Goal: Information Seeking & Learning: Learn about a topic

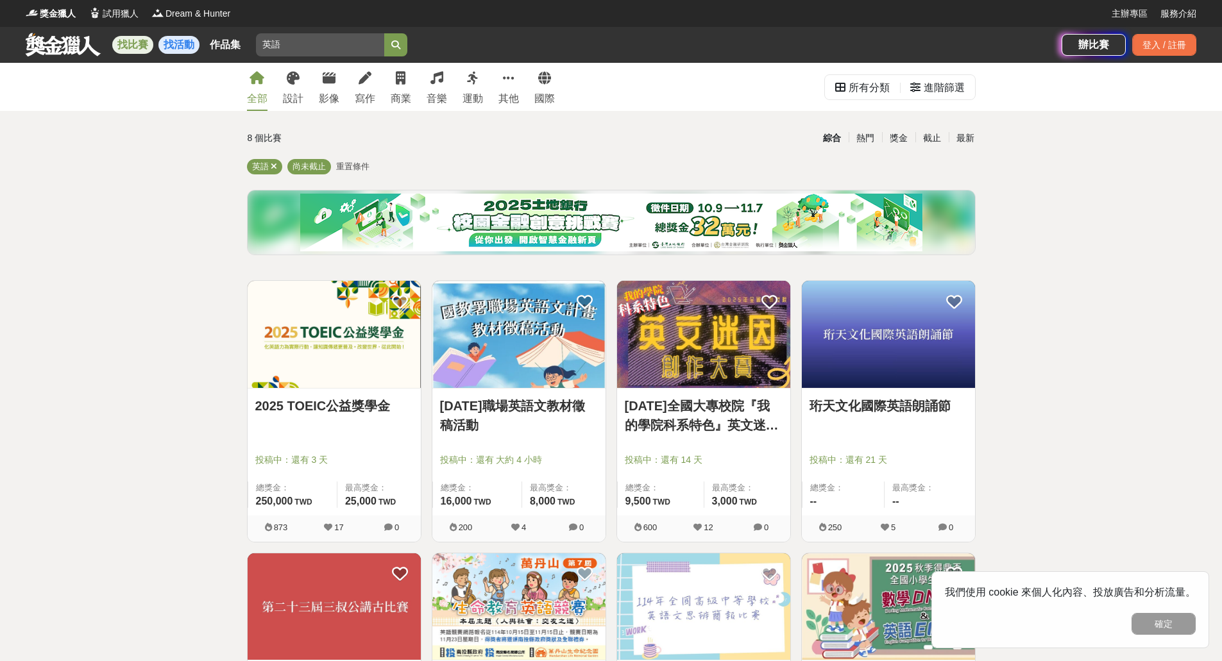
click at [170, 49] on link "找活動" at bounding box center [178, 45] width 41 height 18
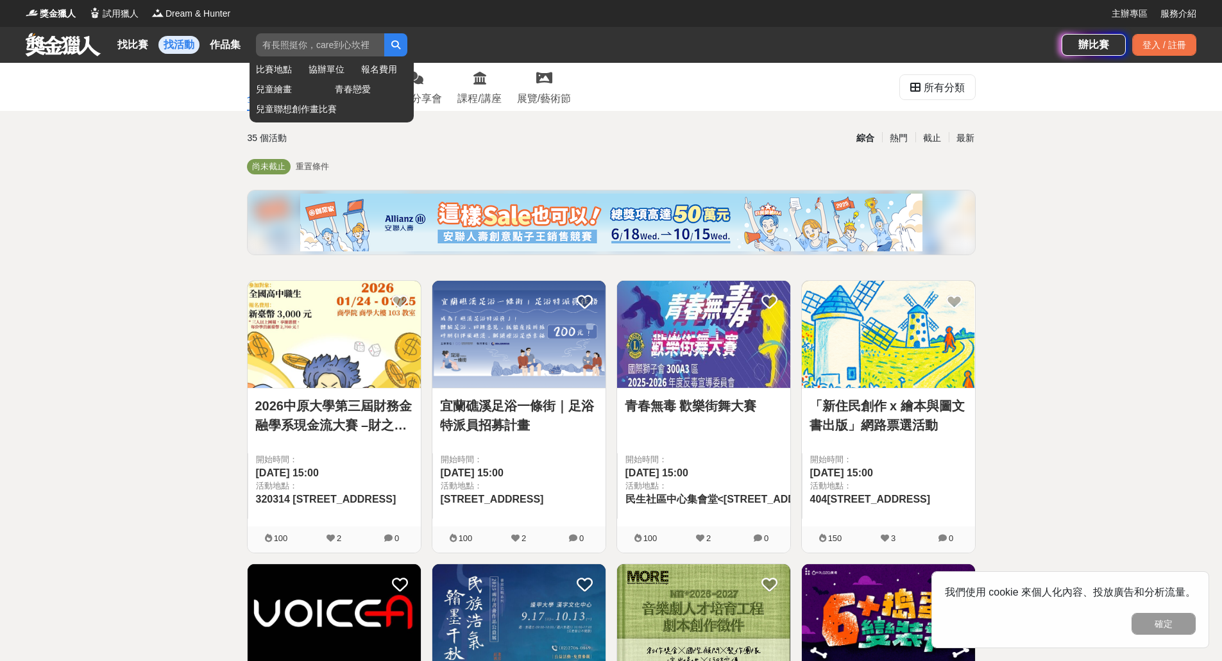
paste input "[URL][DOMAIN_NAME]"
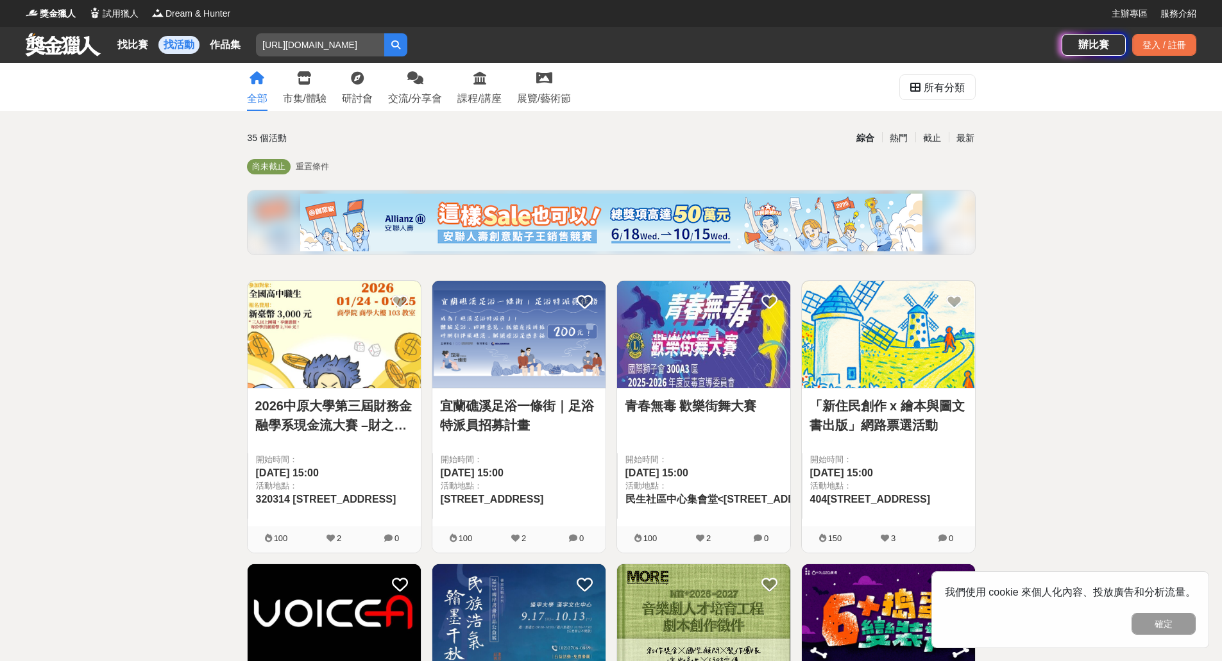
scroll to position [0, 94]
drag, startPoint x: 378, startPoint y: 46, endPoint x: 131, endPoint y: 56, distance: 247.1
click at [115, 56] on div "找比賽 找活動 作品集 [URL][DOMAIN_NAME] 比賽地點 協辦單位 報名費用 兒童繪畫 青春戀愛 兒童聯想創作畫比賽" at bounding box center [544, 45] width 1036 height 36
type input "h"
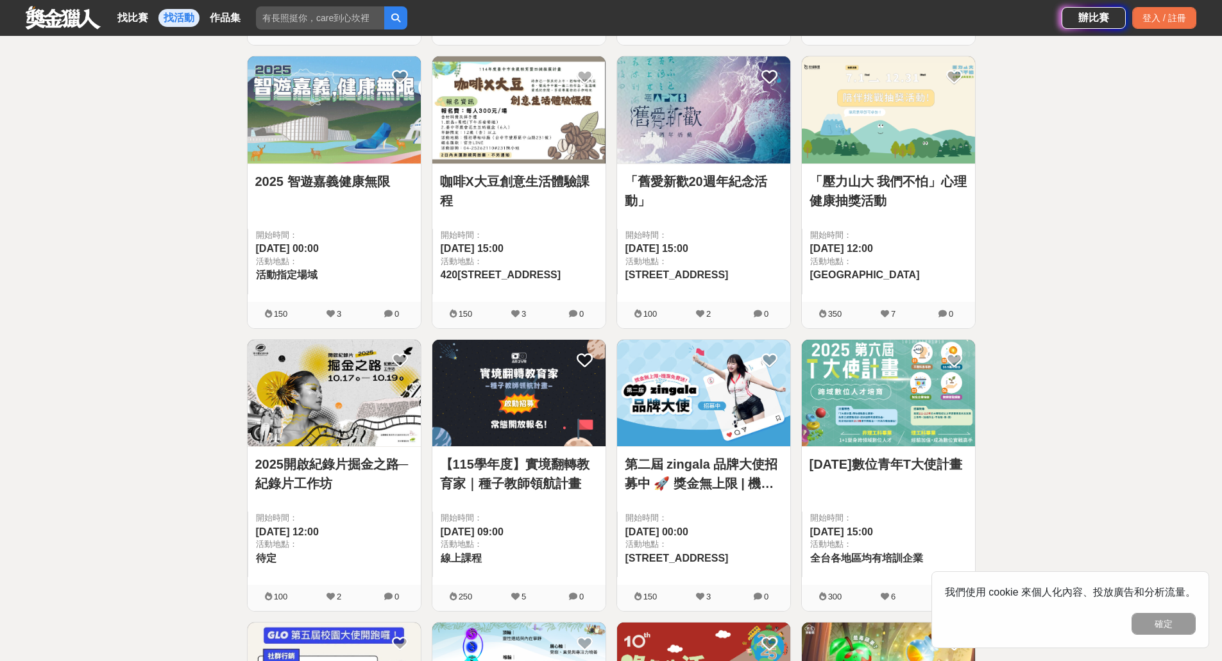
scroll to position [1090, 0]
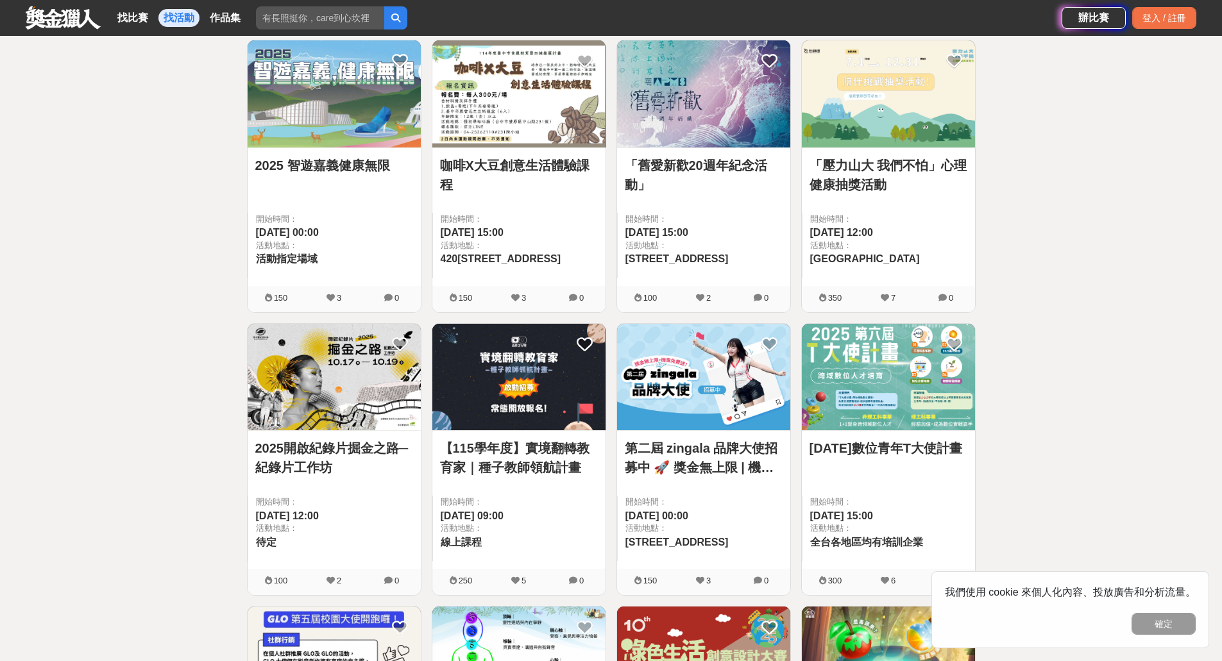
click at [1033, 217] on div "全部 市集/體驗 研討會 交流/分享會 課程/講座 展覽/藝術節 所有分類 35 個活動 綜合 熱門 截止 最新 尚未截止 重置條件 2026中原大學第三屆財…" at bounding box center [611, 23] width 1222 height 2100
